Goal: Information Seeking & Learning: Learn about a topic

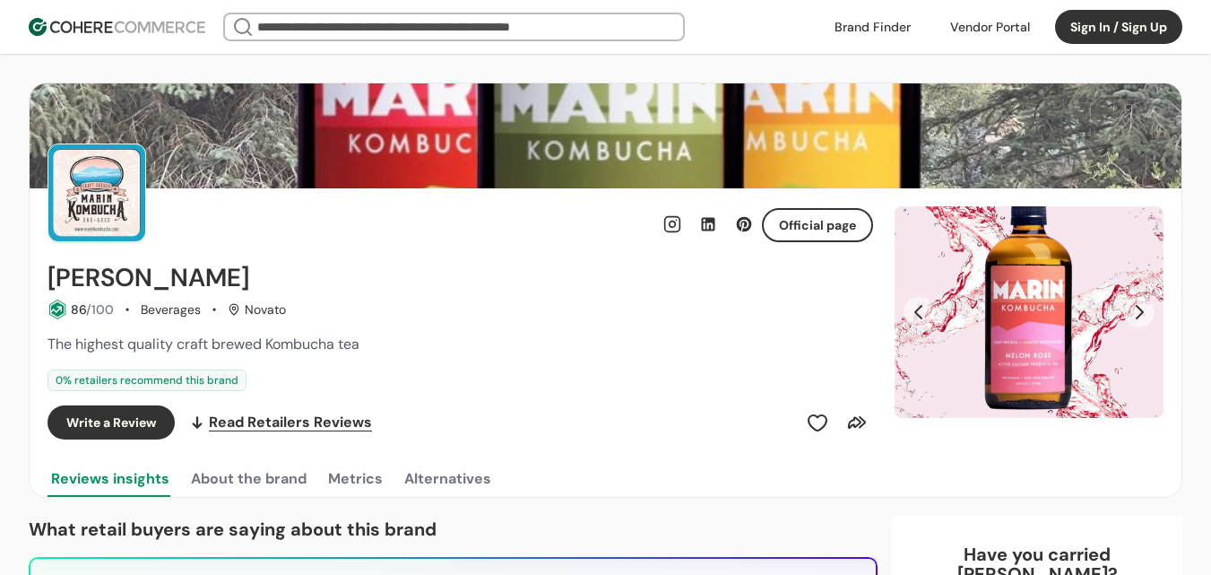
click at [854, 14] on link at bounding box center [873, 26] width 98 height 27
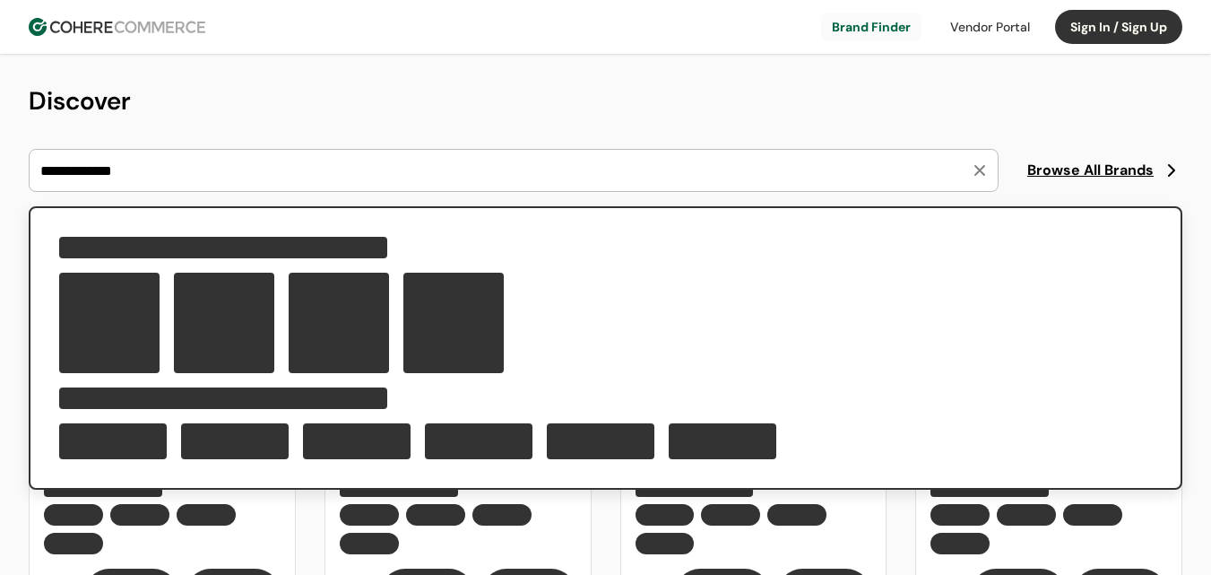
type input "**********"
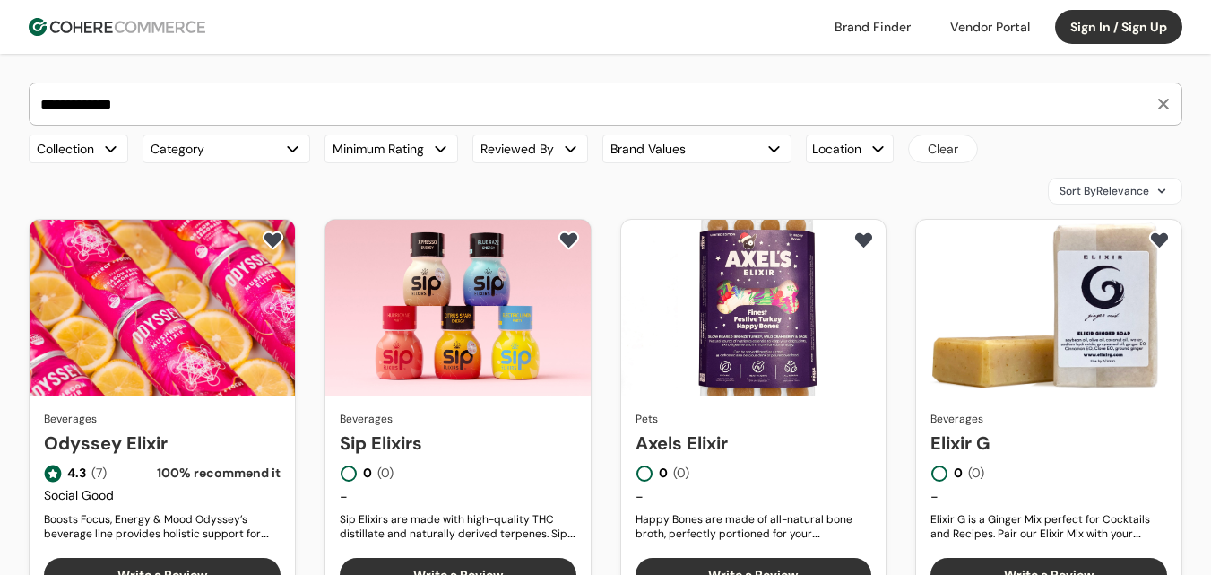
click at [119, 429] on link "Odyssey Elixir" at bounding box center [162, 442] width 237 height 27
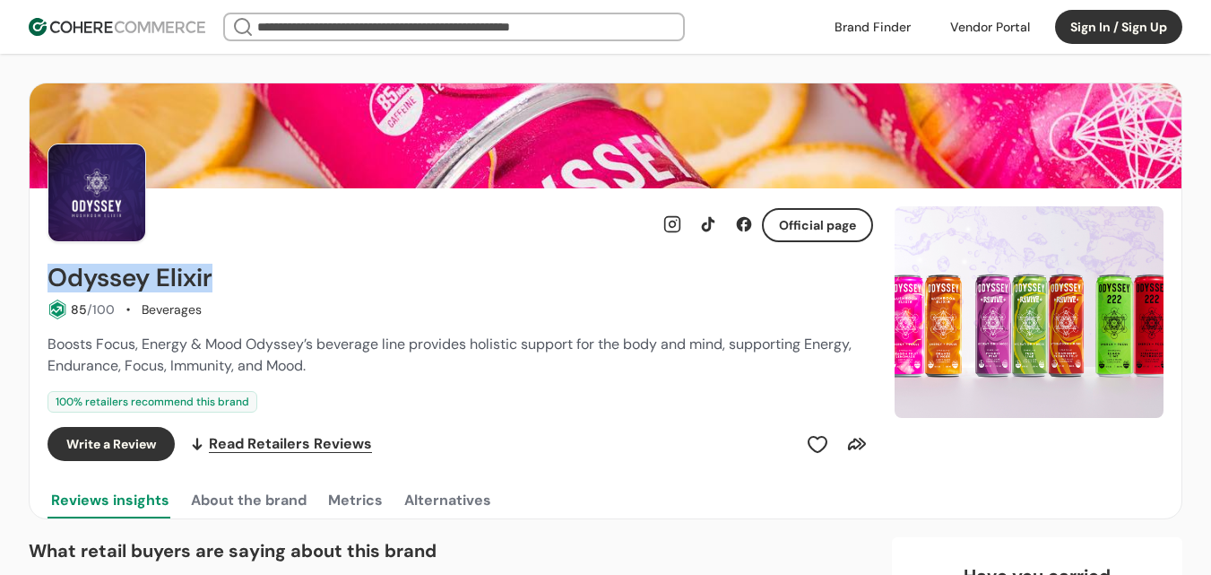
drag, startPoint x: 33, startPoint y: 284, endPoint x: 235, endPoint y: 282, distance: 201.8
click at [228, 284] on div "Official page Odyssey Elixir 85 /100 Beverages Boosts Focus, Energy & Mood Odys…" at bounding box center [606, 353] width 1152 height 330
copy h2 "Odyssey Elixir"
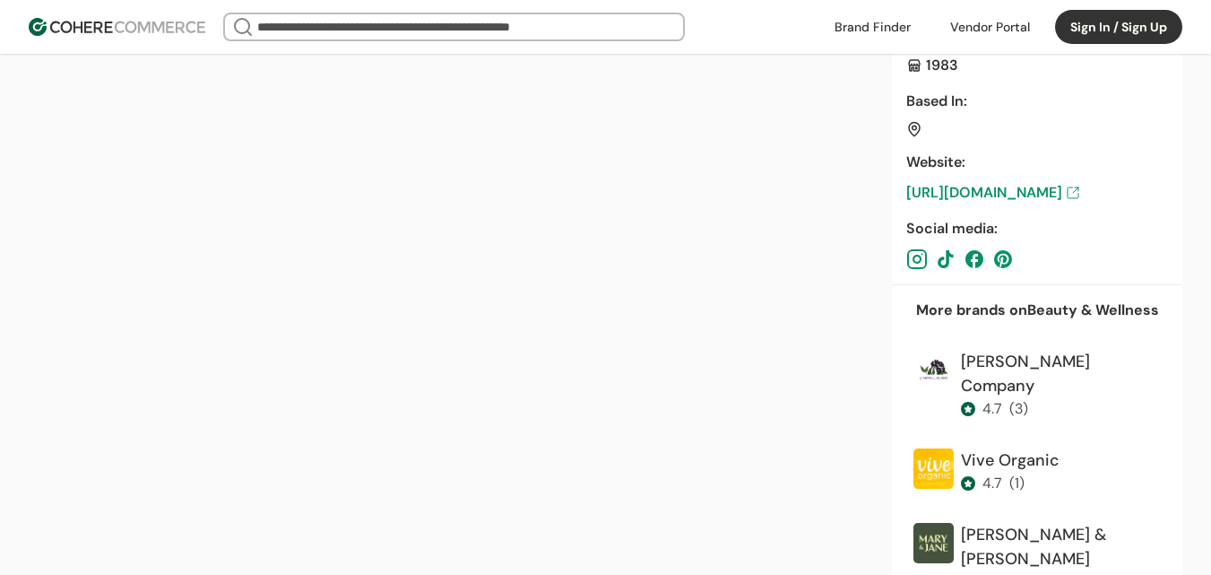
scroll to position [807, 0]
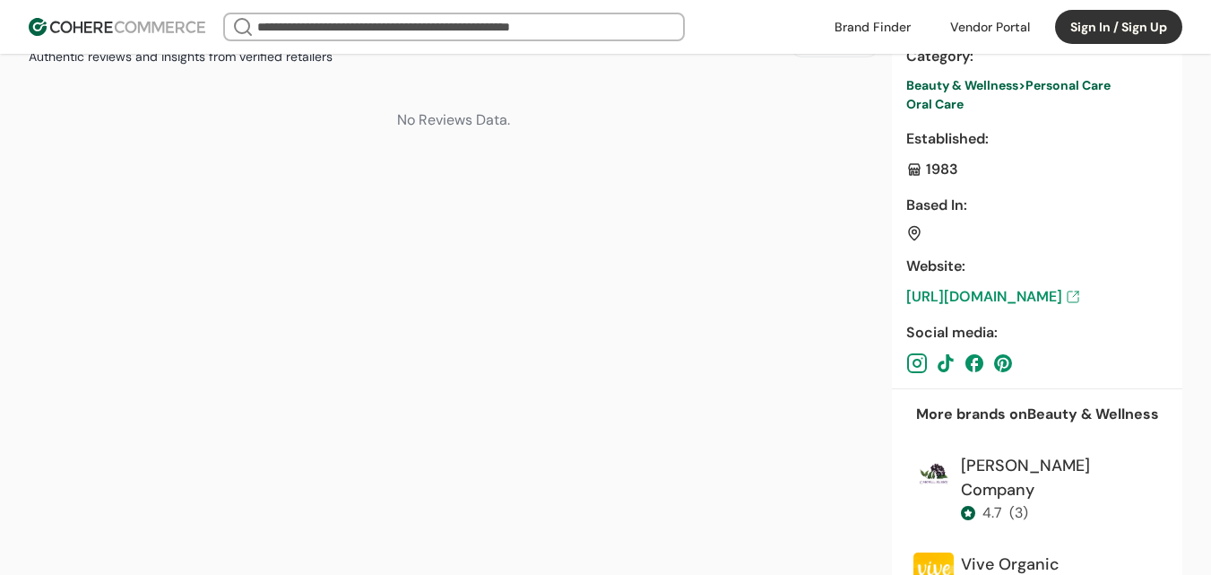
click at [1028, 294] on link "https://madebyradius.com/" at bounding box center [1038, 297] width 262 height 22
